Goal: Task Accomplishment & Management: Manage account settings

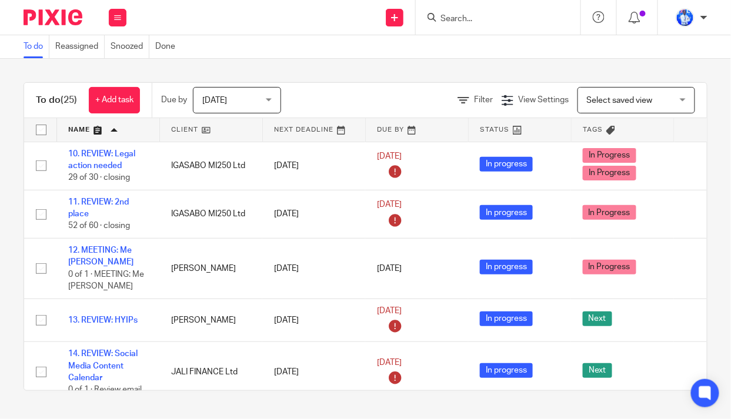
scroll to position [106, 0]
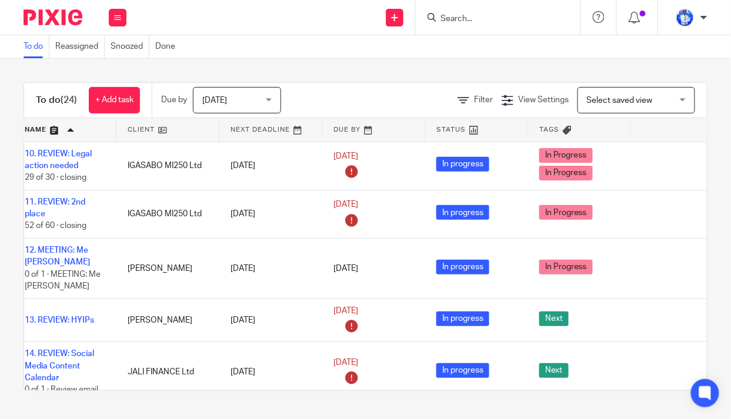
scroll to position [0, 94]
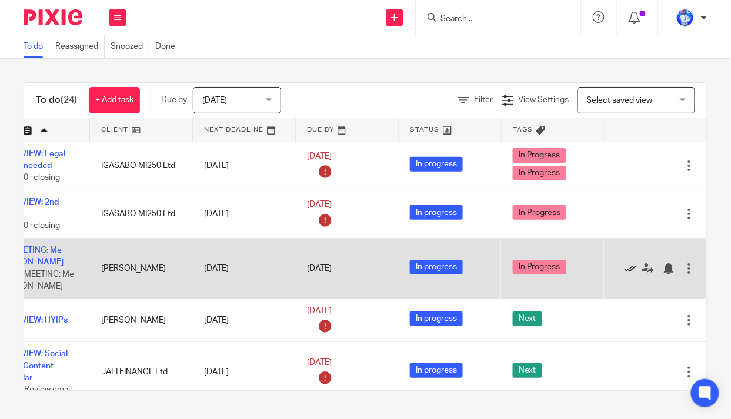
click at [625, 266] on icon at bounding box center [631, 269] width 12 height 12
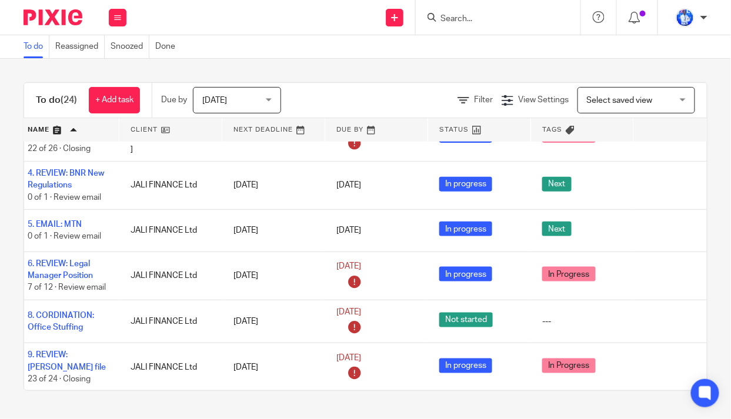
scroll to position [321, 60]
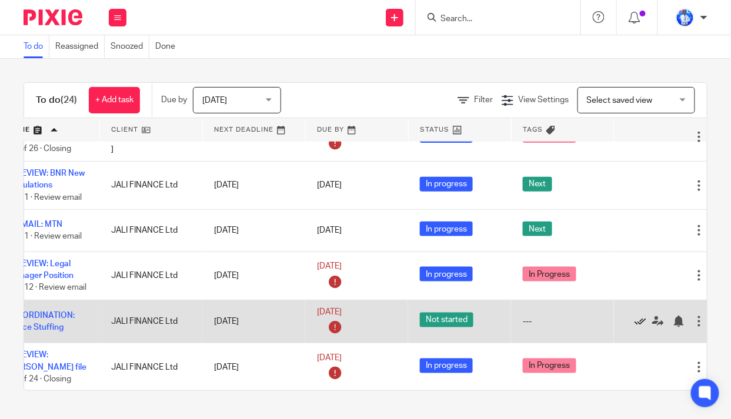
click at [637, 320] on icon at bounding box center [641, 322] width 12 height 12
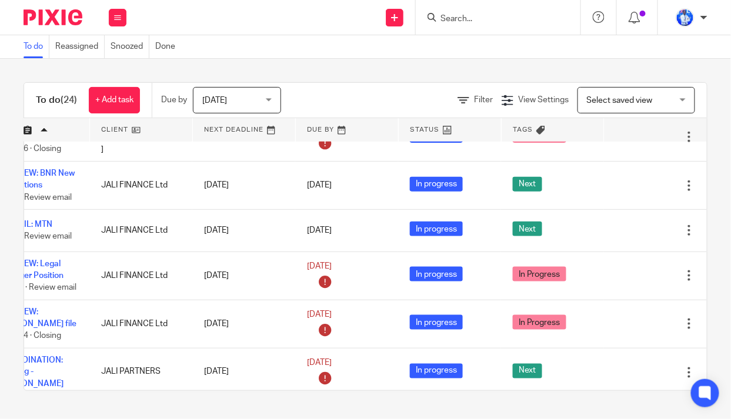
scroll to position [321, 94]
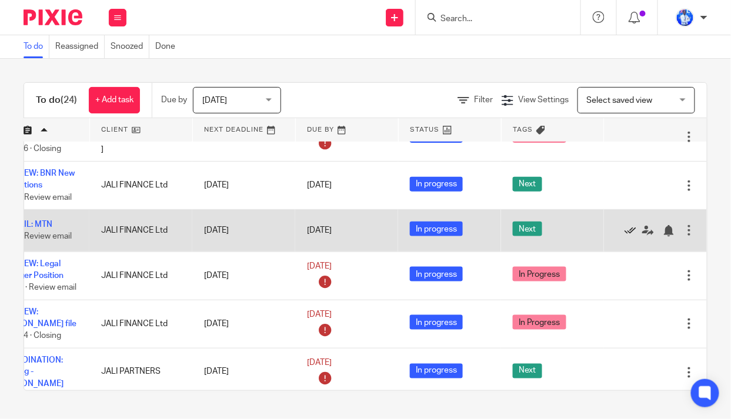
click at [625, 226] on icon at bounding box center [631, 231] width 12 height 12
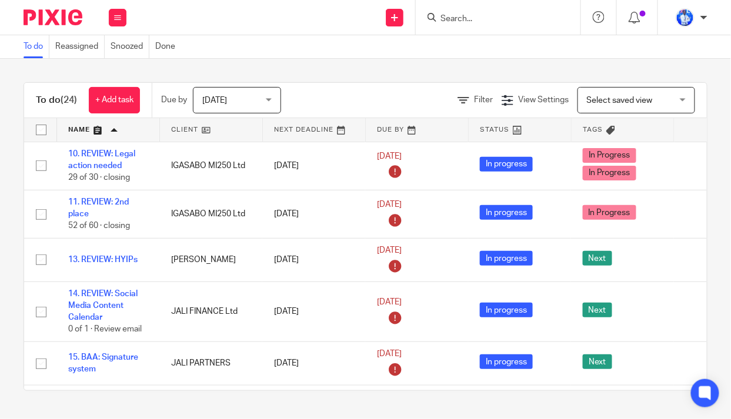
scroll to position [0, 94]
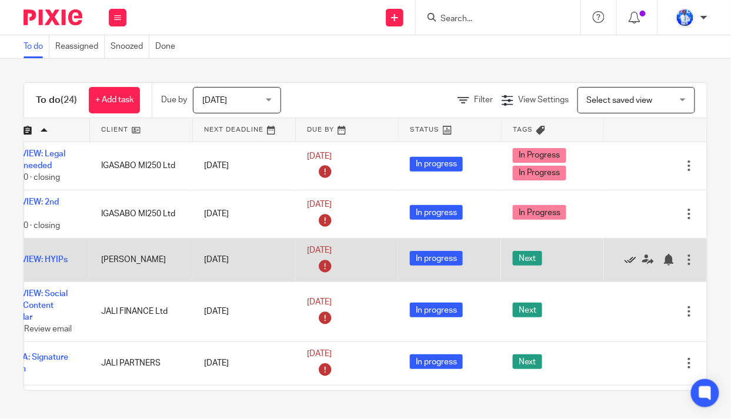
click at [625, 256] on icon at bounding box center [631, 260] width 12 height 12
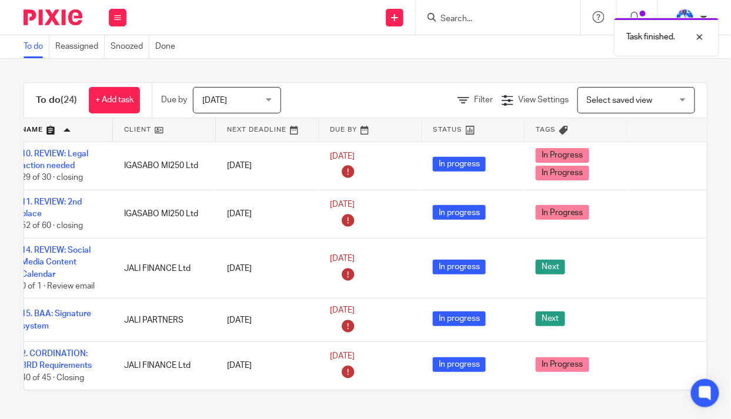
scroll to position [0, 0]
